Goal: Book appointment/travel/reservation

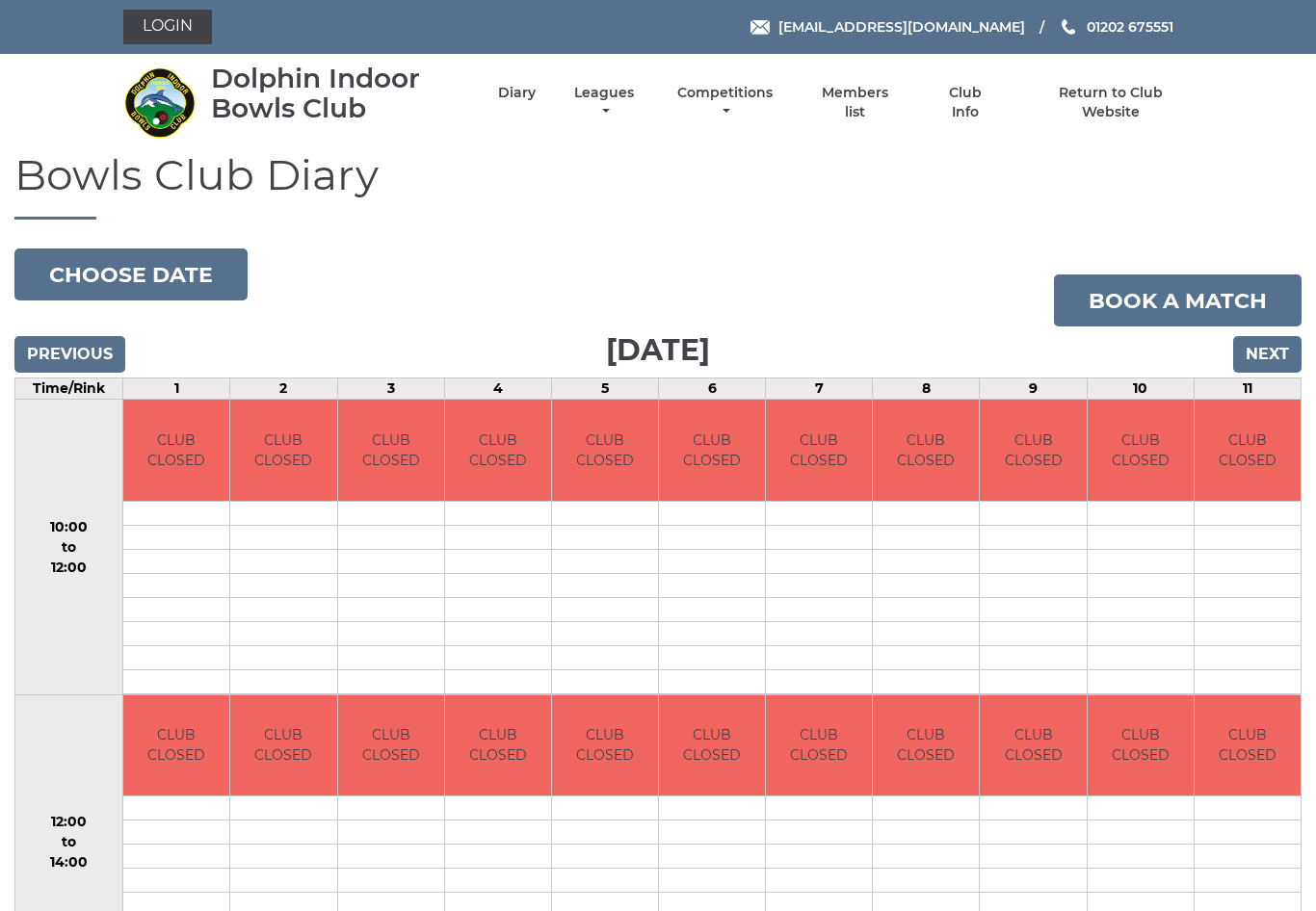
click at [199, 270] on button "Choose date" at bounding box center [130, 274] width 233 height 52
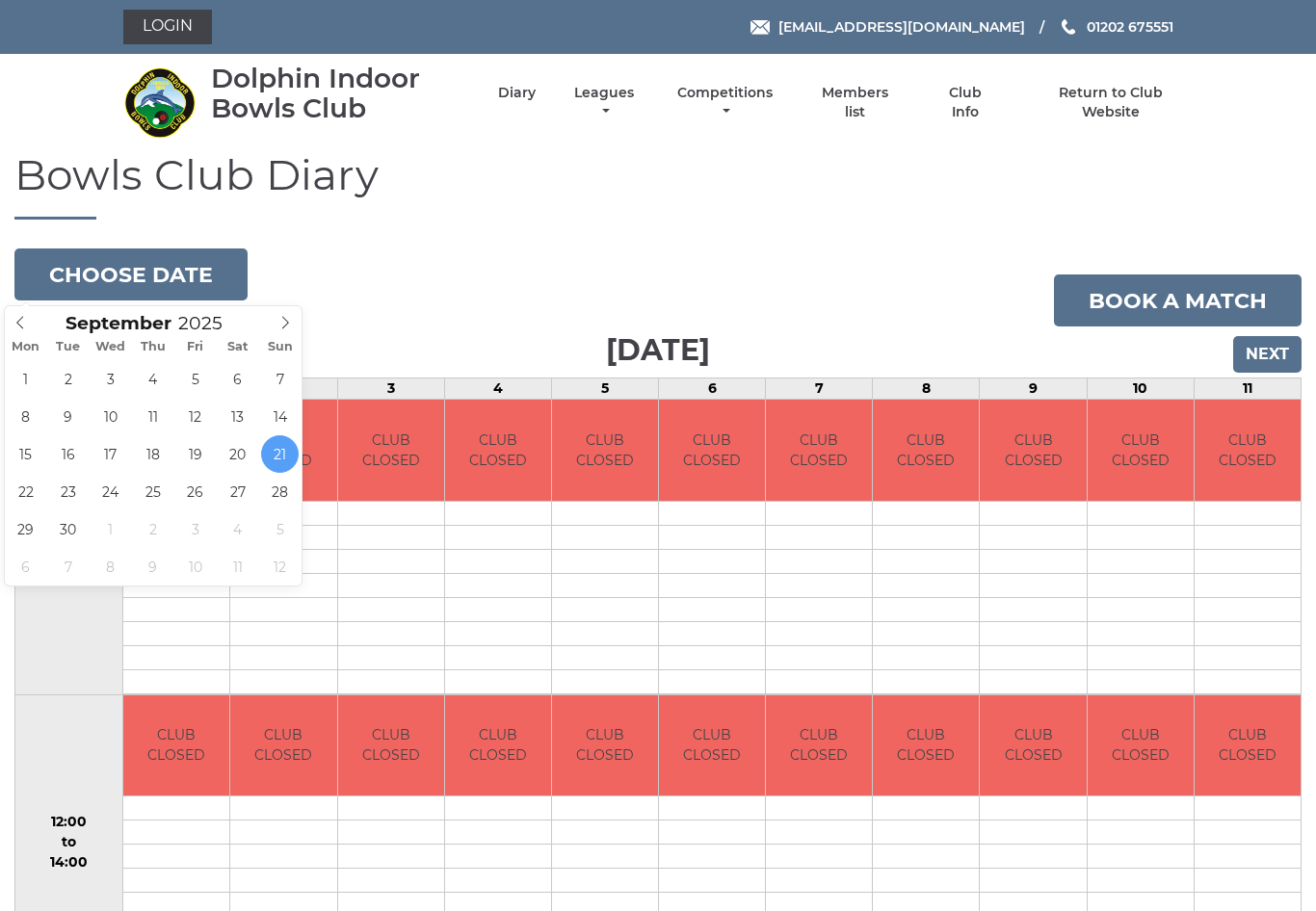
type input "[DATE]"
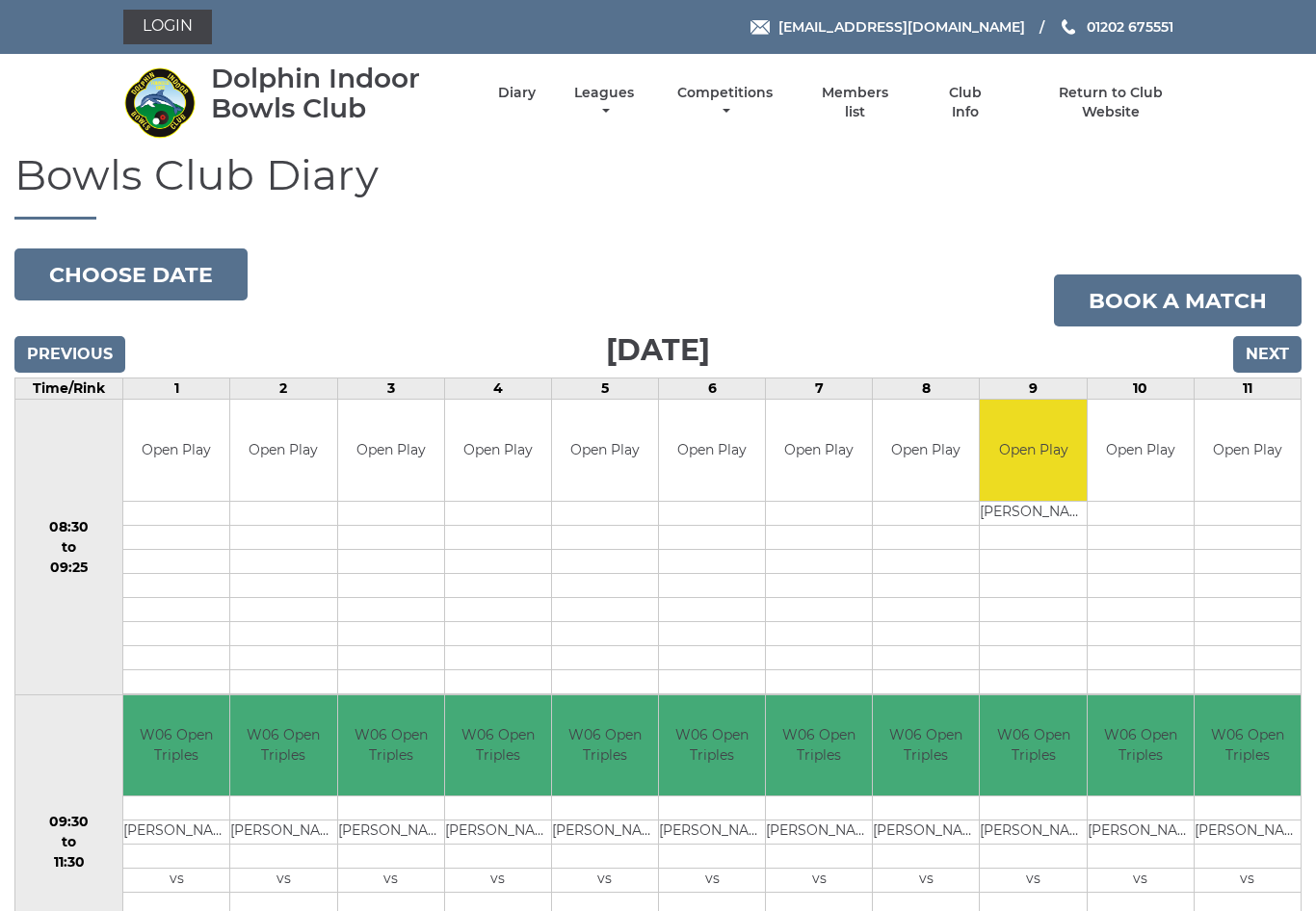
click at [175, 276] on button "Choose date" at bounding box center [130, 274] width 233 height 52
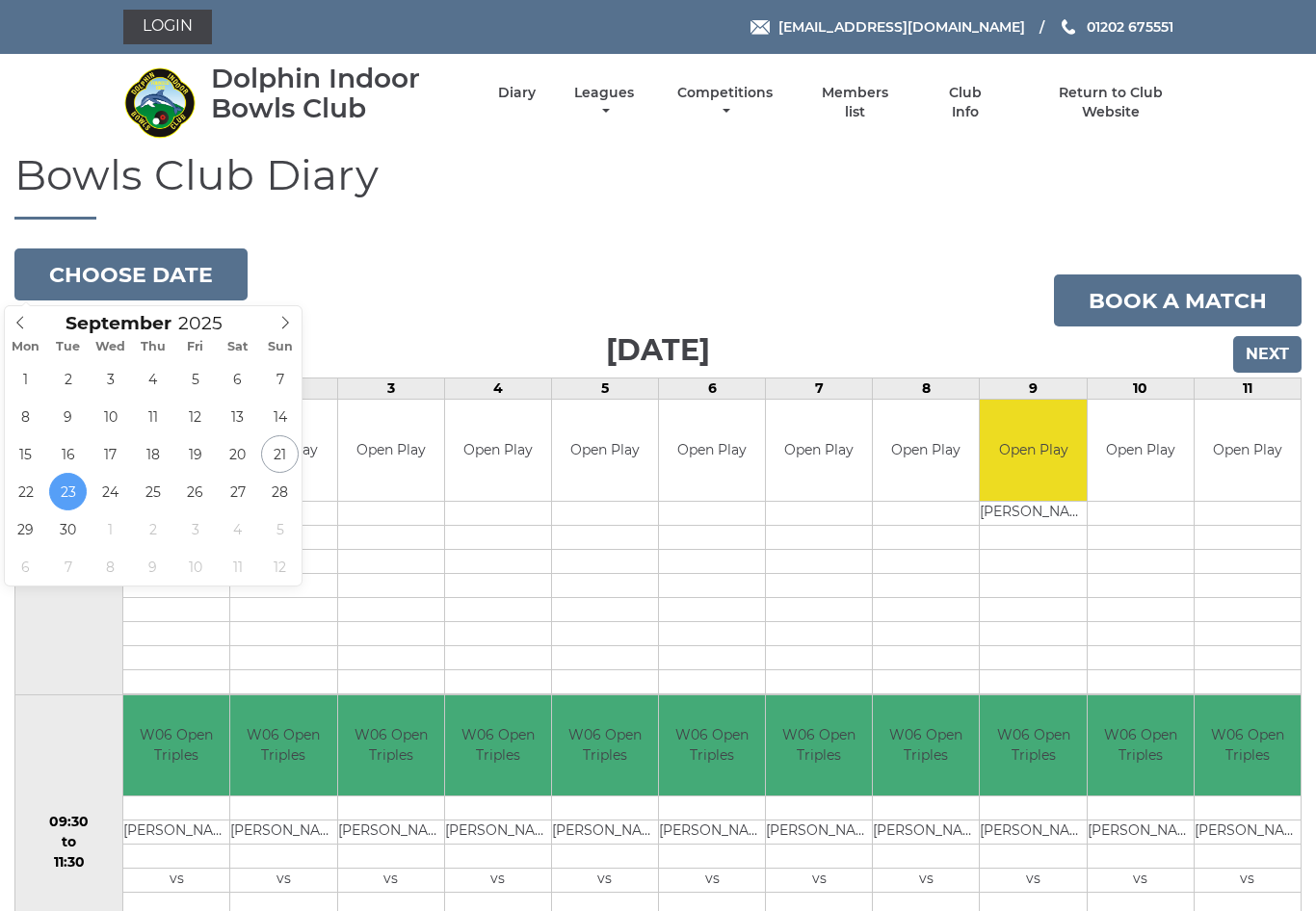
type input "[DATE]"
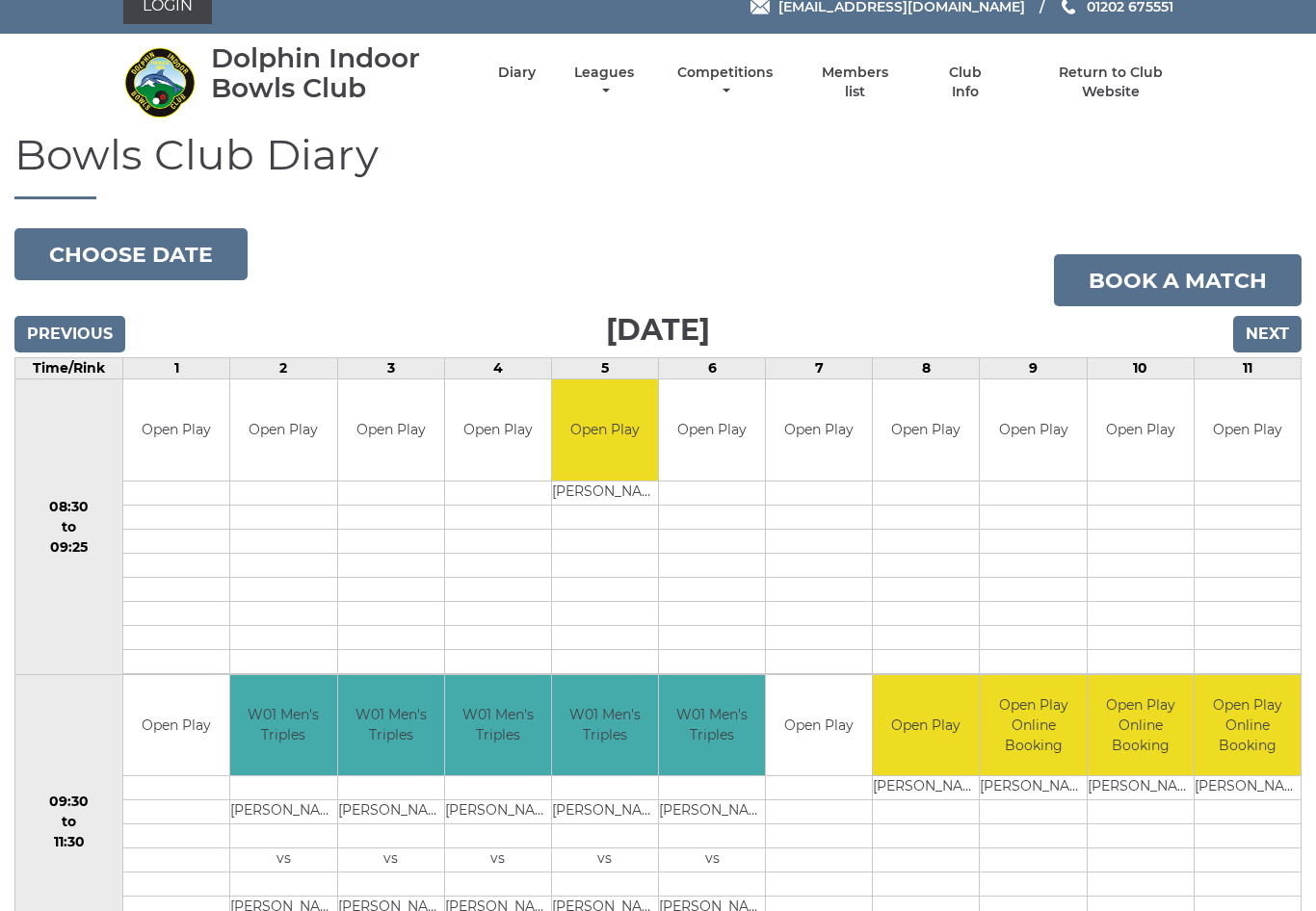
scroll to position [3, 0]
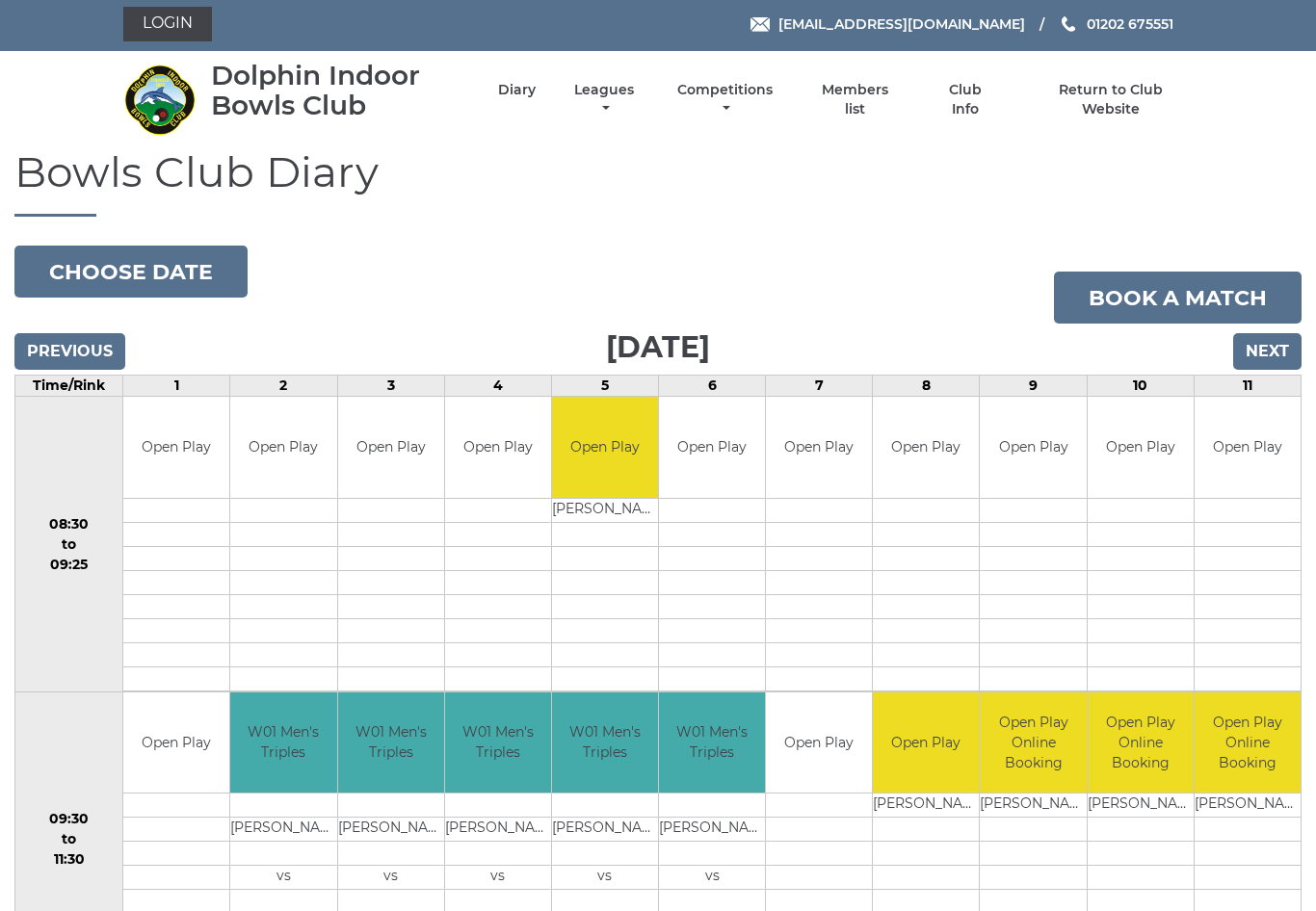
click at [180, 265] on button "Choose date" at bounding box center [130, 271] width 233 height 52
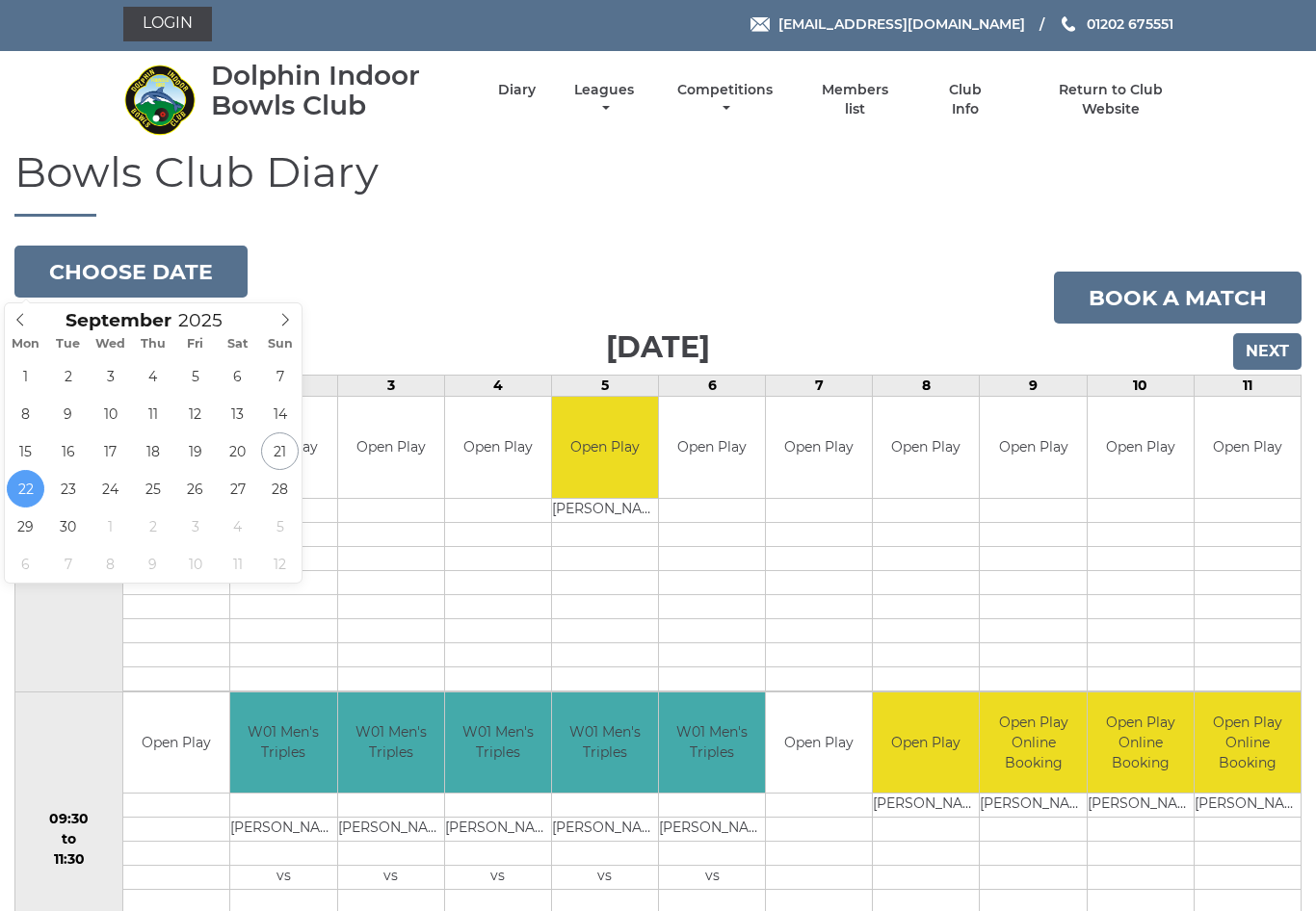
type input "2025-09-24"
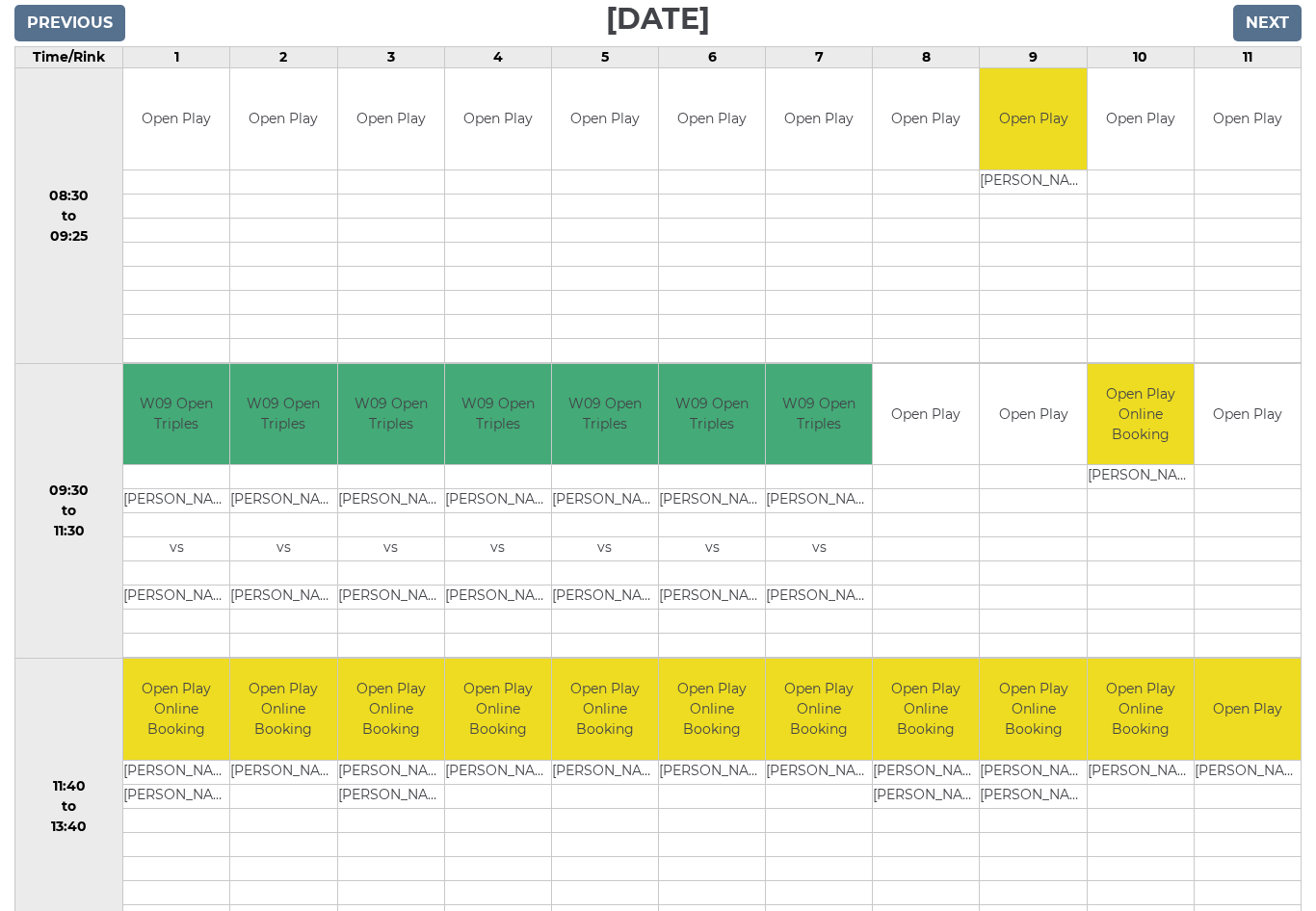
scroll to position [329, 0]
